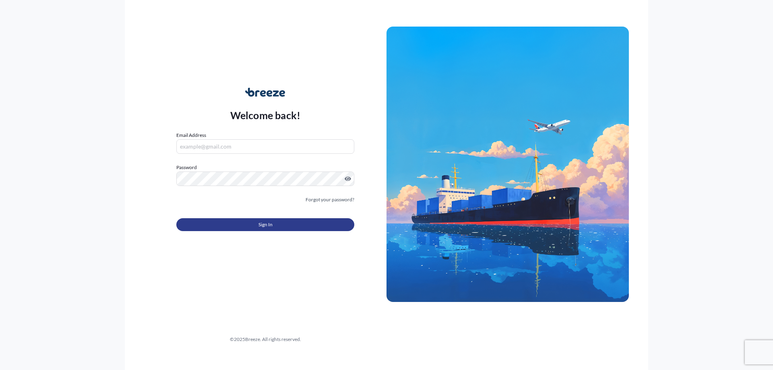
type input "[PERSON_NAME][DOMAIN_NAME][EMAIL_ADDRESS][PERSON_NAME][DOMAIN_NAME]"
click at [264, 222] on span "Sign In" at bounding box center [266, 225] width 14 height 8
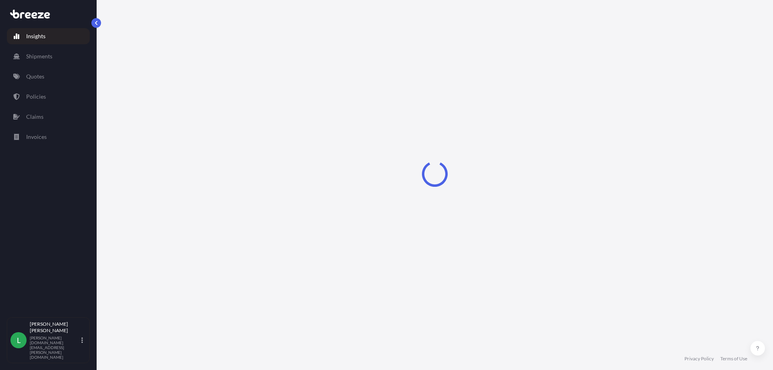
select select "2025"
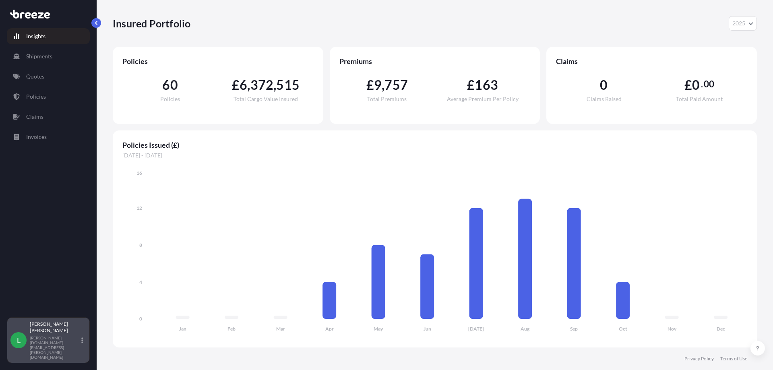
click at [40, 352] on div "[PERSON_NAME] George [DOMAIN_NAME][EMAIL_ADDRESS][PERSON_NAME][DOMAIN_NAME]" at bounding box center [58, 340] width 56 height 39
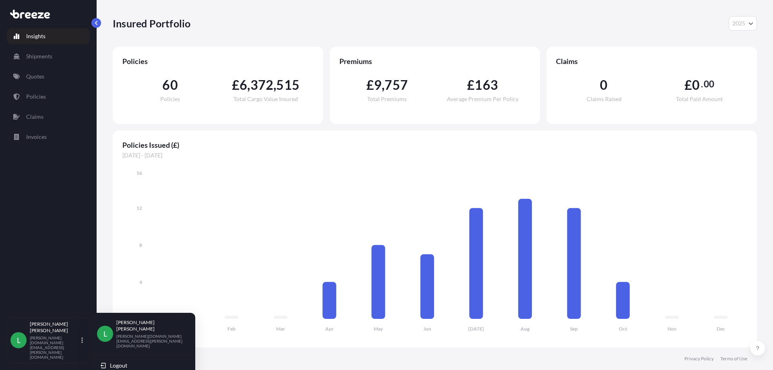
click at [44, 32] on p "Insights" at bounding box center [35, 36] width 19 height 8
click at [38, 32] on link "Insights" at bounding box center [48, 36] width 83 height 16
click at [40, 35] on p "Insights" at bounding box center [35, 36] width 19 height 8
click at [23, 34] on link "Insights" at bounding box center [48, 36] width 83 height 16
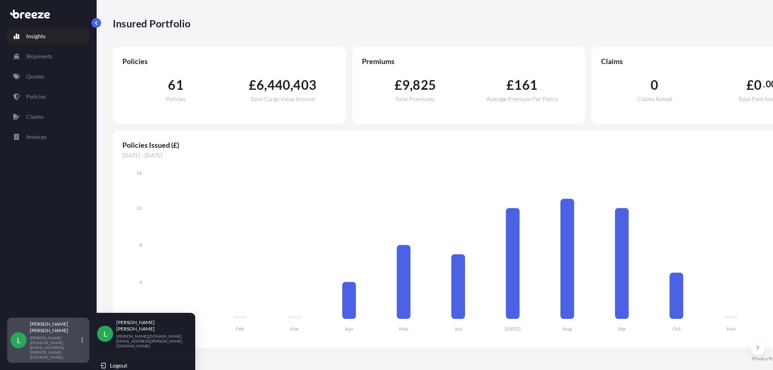
click at [31, 334] on p "[PERSON_NAME]" at bounding box center [55, 327] width 50 height 13
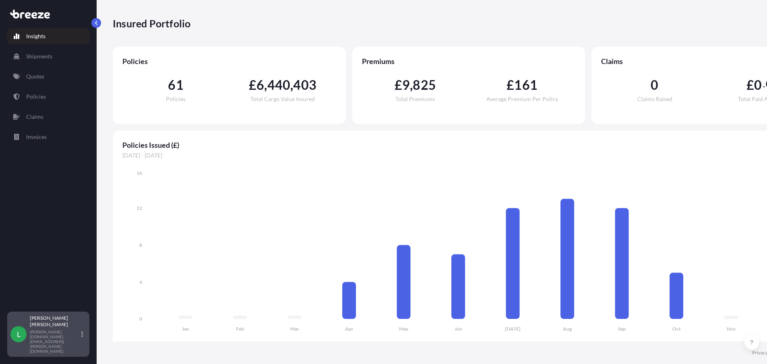
click at [46, 340] on div "L [PERSON_NAME] George [DOMAIN_NAME][EMAIL_ADDRESS][PERSON_NAME][DOMAIN_NAME]" at bounding box center [48, 334] width 83 height 46
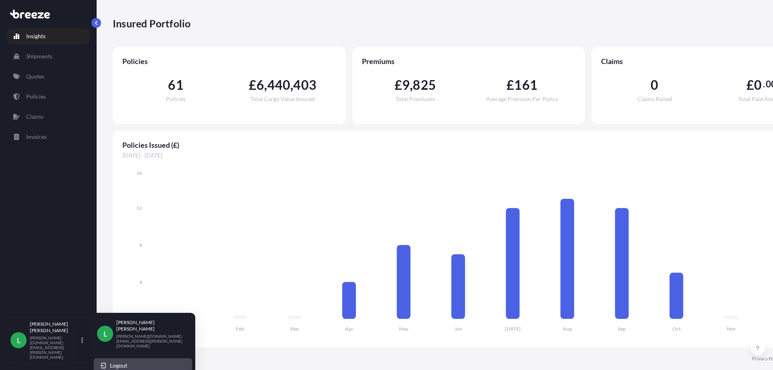
click at [121, 362] on span "Logout" at bounding box center [118, 366] width 17 height 8
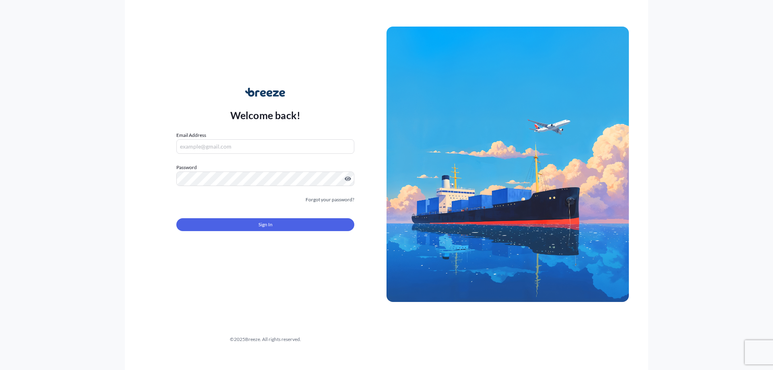
type input "[PERSON_NAME][DOMAIN_NAME][EMAIL_ADDRESS][PERSON_NAME][DOMAIN_NAME]"
